Goal: Check status: Check status

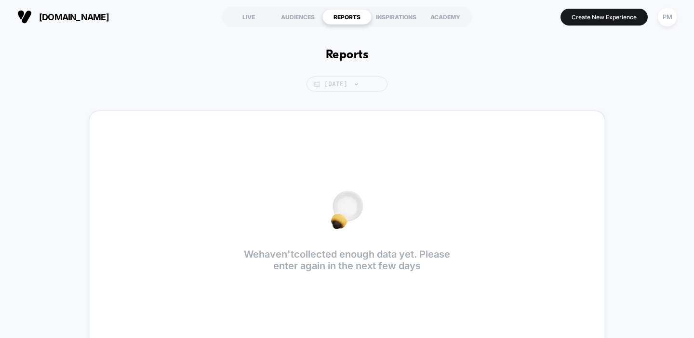
click at [338, 86] on span "[DATE]" at bounding box center [347, 84] width 81 height 15
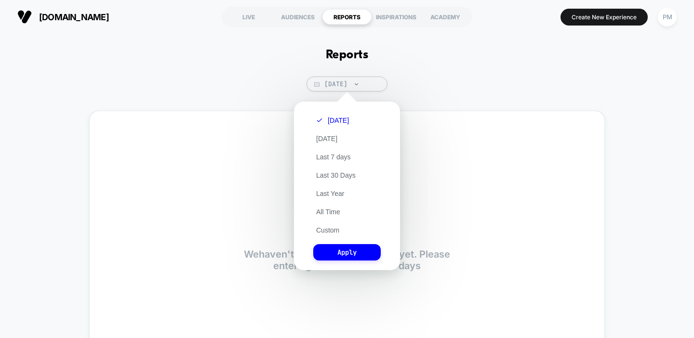
click at [331, 236] on div "[DATE] [DATE] Last 7 days Last 30 Days Last Year All Time Custom Apply" at bounding box center [347, 186] width 96 height 159
click at [331, 228] on button "Custom" at bounding box center [327, 230] width 29 height 9
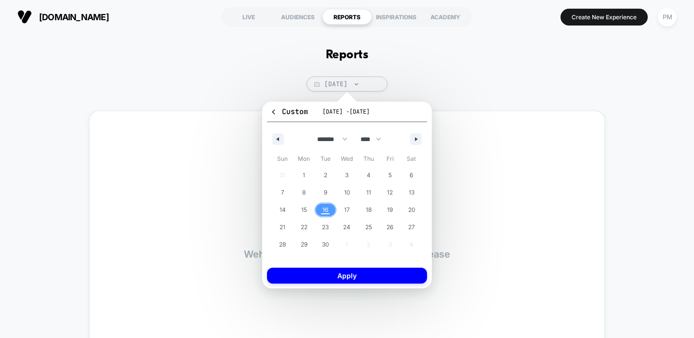
click at [326, 211] on span "16" at bounding box center [326, 210] width 6 height 17
click at [342, 281] on button "Apply" at bounding box center [347, 276] width 160 height 16
